Goal: Submit feedback/report problem: Submit feedback/report problem

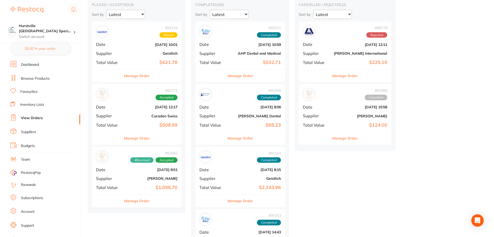
scroll to position [52, 0]
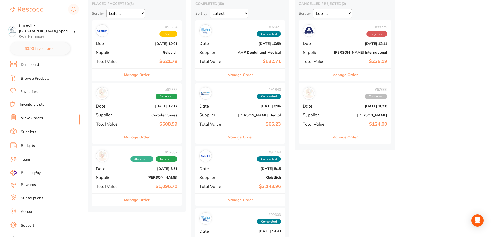
click at [136, 174] on div "# 92682 4 Received Accepted Date [DATE] 8:51 Supplier [PERSON_NAME] Total Value…" at bounding box center [137, 170] width 90 height 48
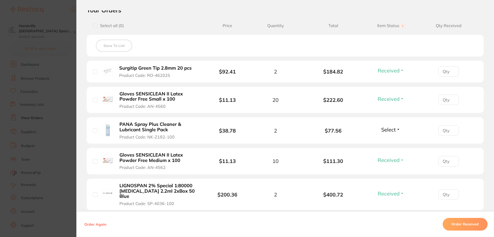
scroll to position [155, 0]
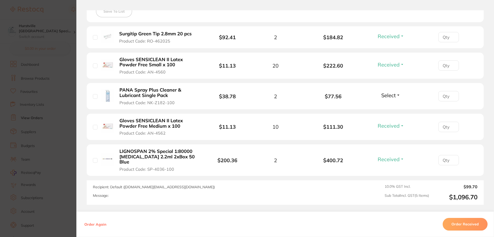
click at [397, 95] on button "Select" at bounding box center [390, 95] width 22 height 6
click at [392, 107] on span "Received" at bounding box center [390, 106] width 13 height 4
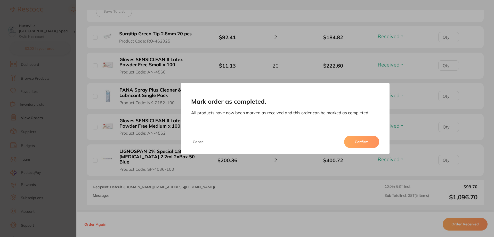
click at [371, 142] on button "Confirm" at bounding box center [361, 142] width 35 height 12
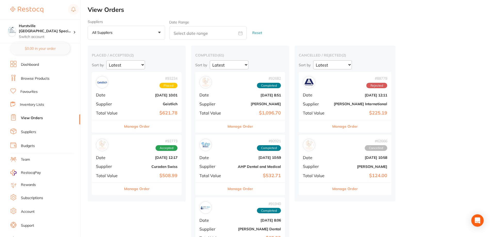
click at [35, 76] on link "Browse Products" at bounding box center [35, 78] width 29 height 5
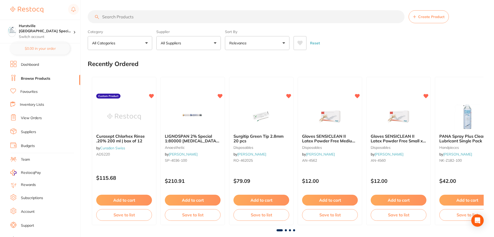
click at [200, 39] on button "All Suppliers" at bounding box center [188, 43] width 64 height 14
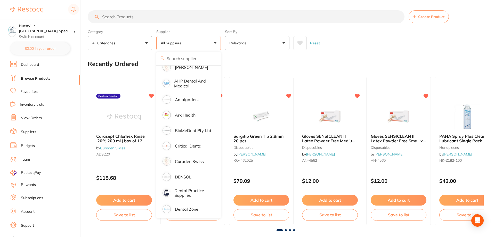
scroll to position [52, 0]
click at [199, 130] on p "BioMeDent Pty Ltd" at bounding box center [193, 130] width 36 height 5
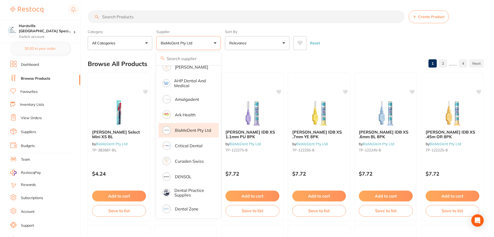
click at [25, 132] on link "Suppliers" at bounding box center [28, 131] width 15 height 5
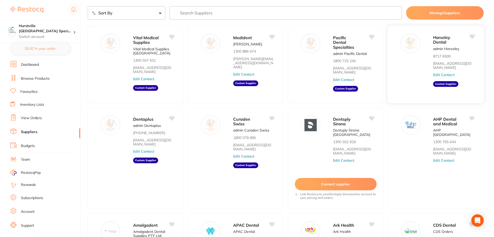
scroll to position [90, 0]
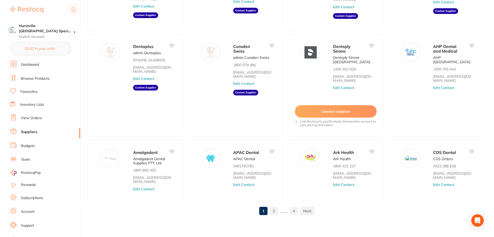
click at [275, 210] on link "2" at bounding box center [273, 211] width 8 height 10
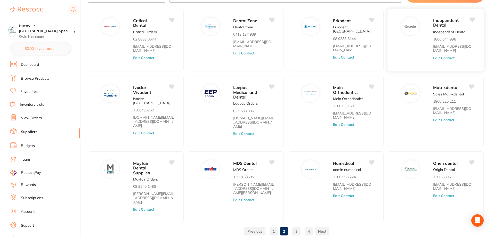
scroll to position [39, 0]
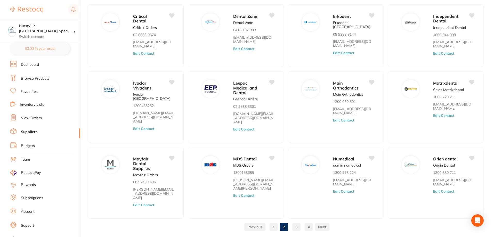
click at [295, 222] on link "3" at bounding box center [296, 227] width 8 height 10
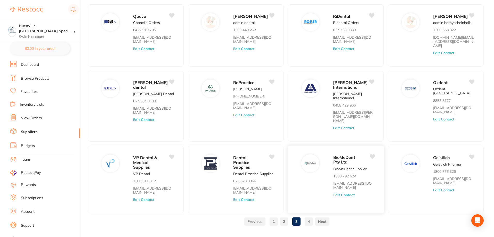
click at [313, 159] on img at bounding box center [310, 163] width 12 height 12
click at [343, 193] on button "Edit Contact" at bounding box center [343, 195] width 21 height 4
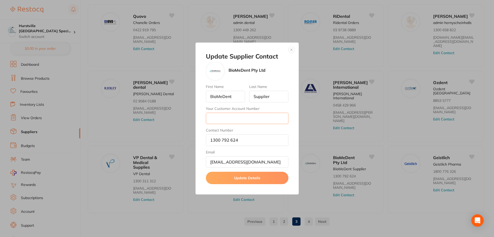
click at [284, 118] on input "Your Customer Account Number" at bounding box center [247, 118] width 82 height 11
type input "84733875344"
click at [265, 181] on button "Update Details" at bounding box center [247, 178] width 82 height 12
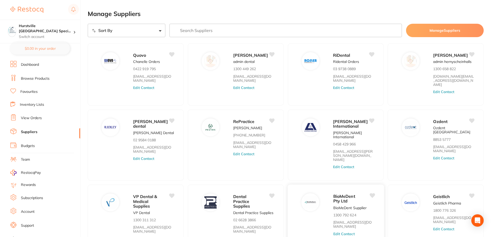
click at [374, 193] on icon at bounding box center [371, 195] width 5 height 5
click at [39, 77] on link "Browse Products" at bounding box center [35, 78] width 29 height 5
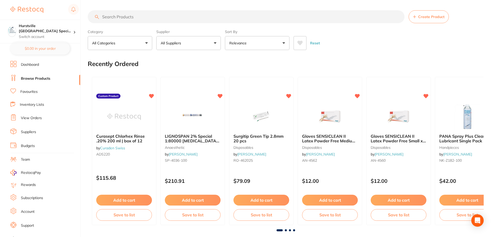
click at [171, 42] on p "All Suppliers" at bounding box center [172, 42] width 22 height 5
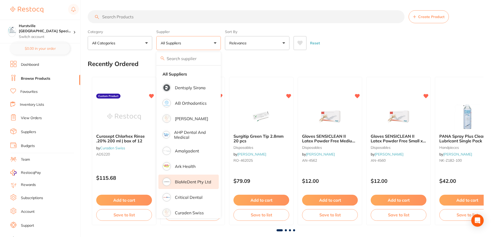
click at [194, 181] on p "BioMeDent Pty Ltd" at bounding box center [193, 181] width 36 height 5
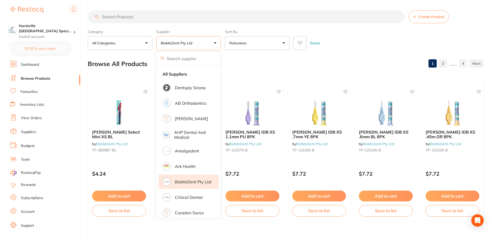
click at [351, 60] on div "Browse All Products 1 2 ...... 4" at bounding box center [286, 63] width 396 height 17
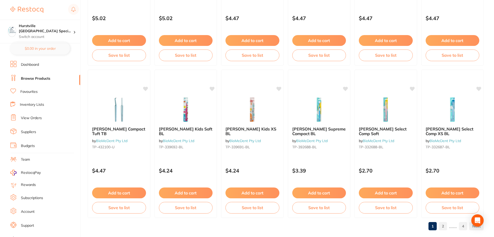
scroll to position [1230, 0]
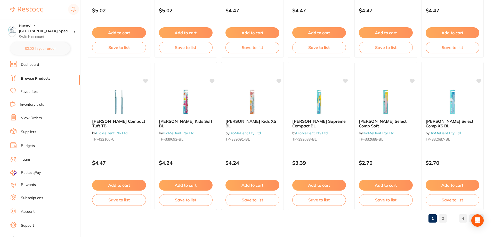
click at [444, 218] on link "2" at bounding box center [442, 218] width 8 height 10
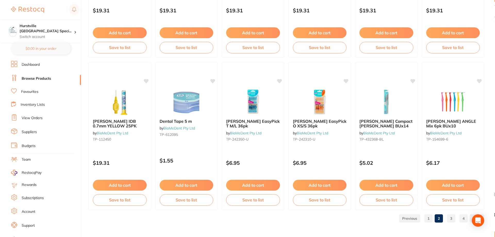
scroll to position [0, 0]
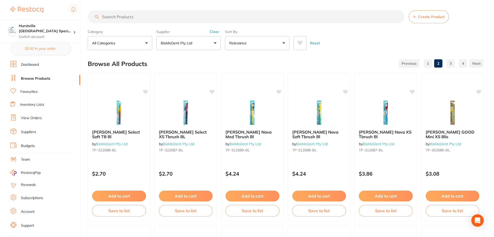
click at [112, 15] on input "search" at bounding box center [246, 16] width 317 height 13
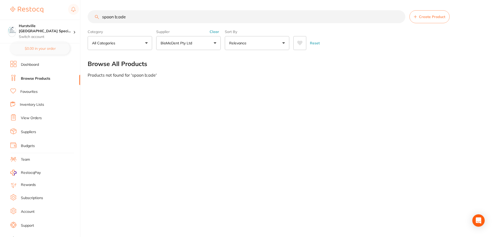
click at [120, 17] on input "spoon b;ade" at bounding box center [247, 16] width 318 height 13
type input "blade"
click at [46, 79] on link "Browse Products" at bounding box center [35, 78] width 29 height 5
drag, startPoint x: 123, startPoint y: 20, endPoint x: 82, endPoint y: 26, distance: 40.9
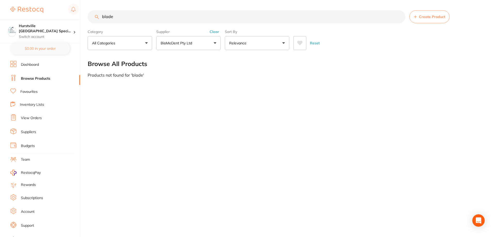
click at [82, 26] on div "$0.00 Hurstville [GEOGRAPHIC_DATA] Speci... Switch account Hurstville [GEOGRAPH…" at bounding box center [247, 118] width 495 height 237
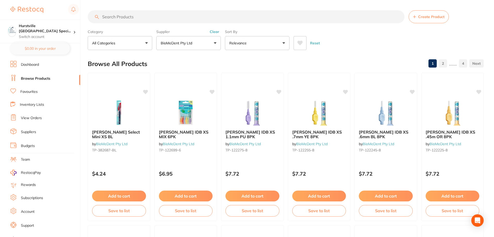
click at [38, 76] on link "Browse Products" at bounding box center [35, 78] width 29 height 5
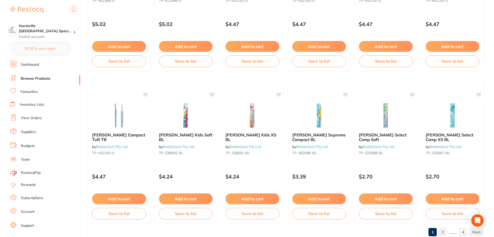
scroll to position [1230, 0]
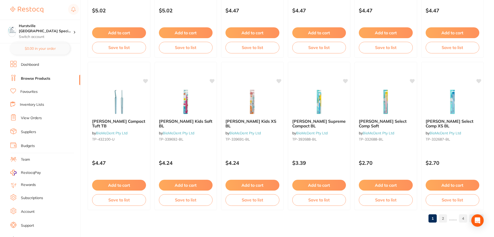
click at [443, 220] on link "2" at bounding box center [442, 218] width 8 height 10
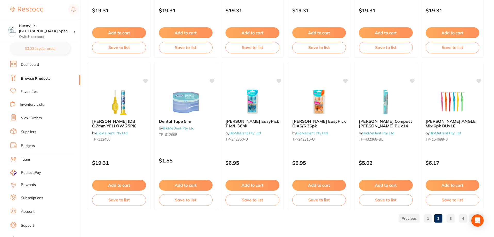
click at [449, 218] on link "3" at bounding box center [450, 218] width 8 height 10
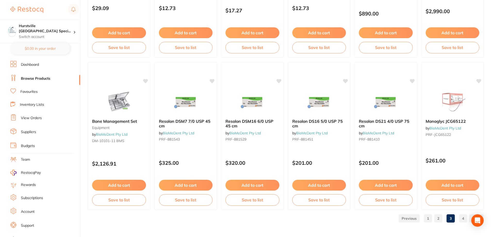
click at [465, 215] on link "4" at bounding box center [463, 218] width 8 height 10
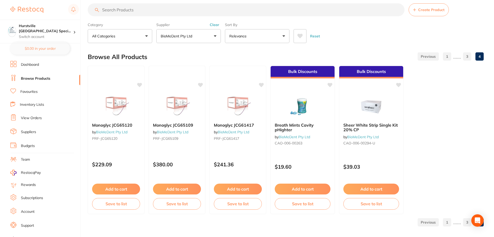
scroll to position [11, 0]
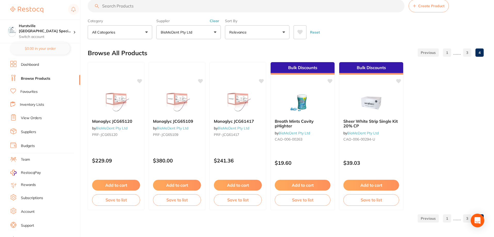
click at [479, 219] on icon "Open Intercom Messenger" at bounding box center [477, 220] width 6 height 7
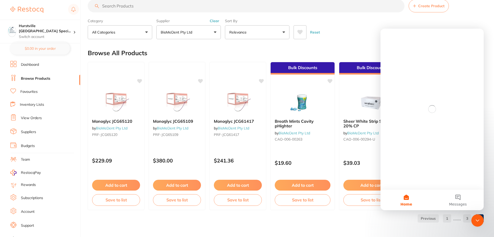
scroll to position [0, 0]
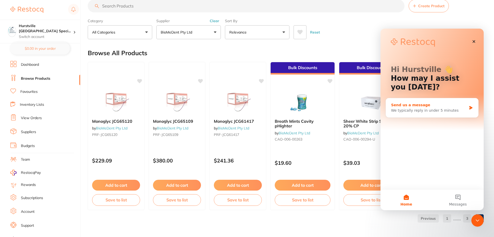
click at [432, 107] on div "Send us a message" at bounding box center [429, 104] width 76 height 5
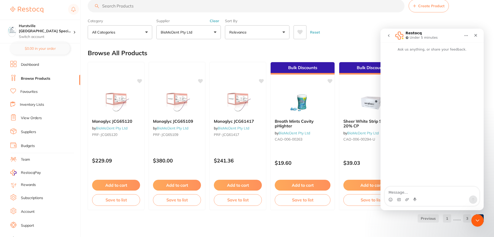
click at [417, 193] on textarea "Message…" at bounding box center [432, 191] width 94 height 9
type textarea "H"
type textarea "g"
type textarea "Good morning, could you please add spoon blade on BiomeDent?"
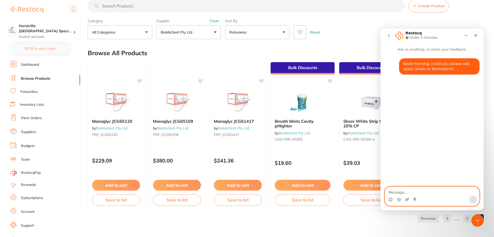
click at [408, 198] on icon "Upload attachment" at bounding box center [407, 199] width 4 height 3
click at [472, 198] on icon "Send a message…" at bounding box center [472, 199] width 3 height 3
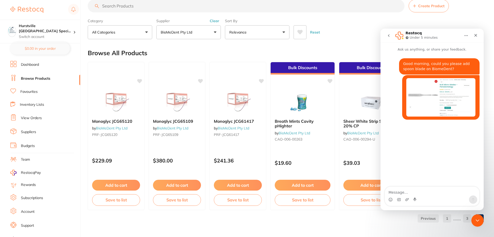
click at [453, 193] on textarea "Message…" at bounding box center [432, 191] width 94 height 9
type textarea "I"
click at [474, 35] on icon "Close" at bounding box center [475, 35] width 4 height 4
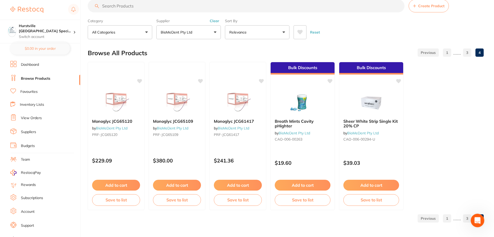
click at [475, 219] on icon "Open Intercom Messenger" at bounding box center [476, 220] width 9 height 9
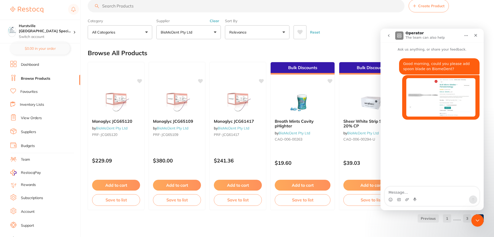
click at [417, 194] on textarea "Message…" at bounding box center [432, 191] width 94 height 9
paste textarea "SKU: MJK-SB004-10"
type textarea "SKU: MJK-SB004-10"
click at [388, 194] on textarea "SKU: MJK-SB004-10" at bounding box center [432, 191] width 94 height 9
click at [426, 191] on textarea "SKU: MJK-SB004-10" at bounding box center [432, 191] width 94 height 9
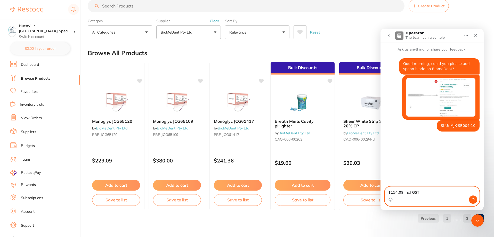
type textarea "$154.09 incl GST"
click at [471, 198] on icon "Send a message…" at bounding box center [473, 199] width 4 height 4
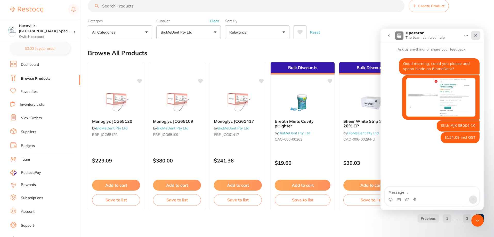
drag, startPoint x: 476, startPoint y: 33, endPoint x: 844, endPoint y: 70, distance: 370.2
click at [476, 33] on icon "Close" at bounding box center [475, 35] width 4 height 4
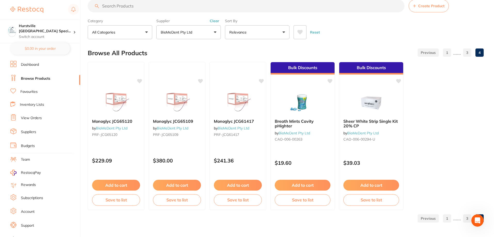
click at [30, 78] on link "Browse Products" at bounding box center [35, 78] width 29 height 5
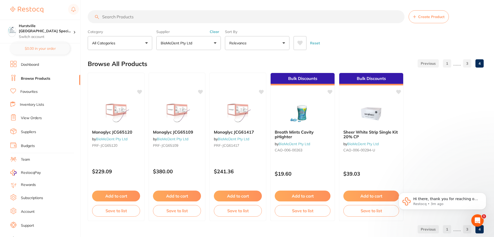
scroll to position [5, 0]
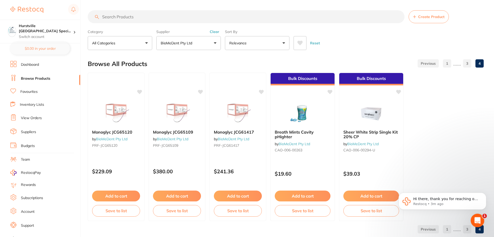
click at [476, 219] on icon "Open Intercom Messenger" at bounding box center [476, 220] width 9 height 9
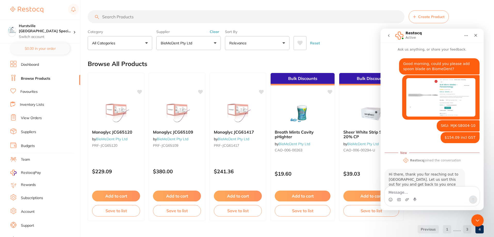
scroll to position [1, 0]
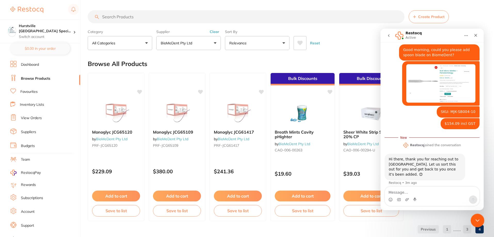
click at [476, 218] on icon "Close Intercom Messenger" at bounding box center [476, 220] width 6 height 6
